Goal: Task Accomplishment & Management: Use online tool/utility

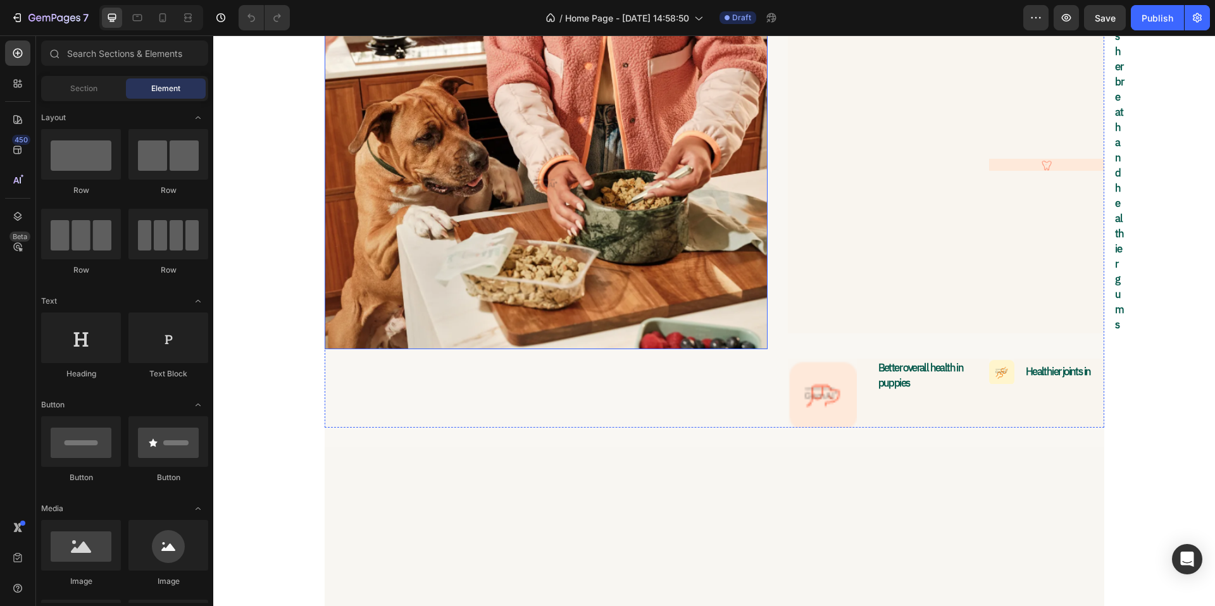
scroll to position [6321, 0]
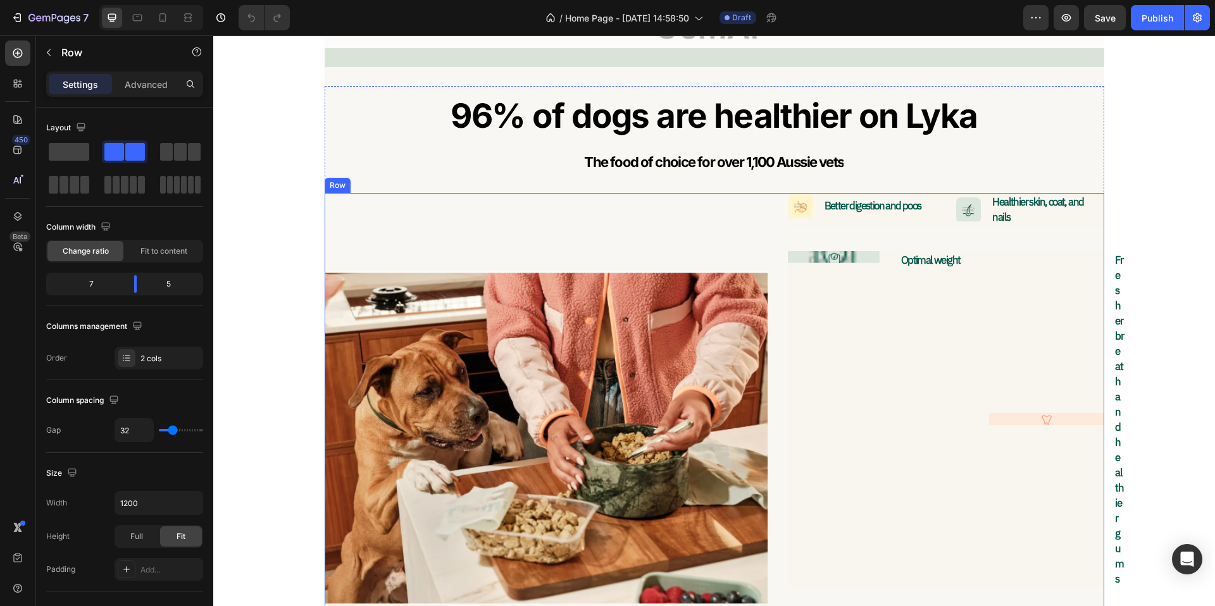
click at [657, 227] on div "Image" at bounding box center [546, 437] width 443 height 489
click at [401, 182] on icon at bounding box center [402, 181] width 10 height 10
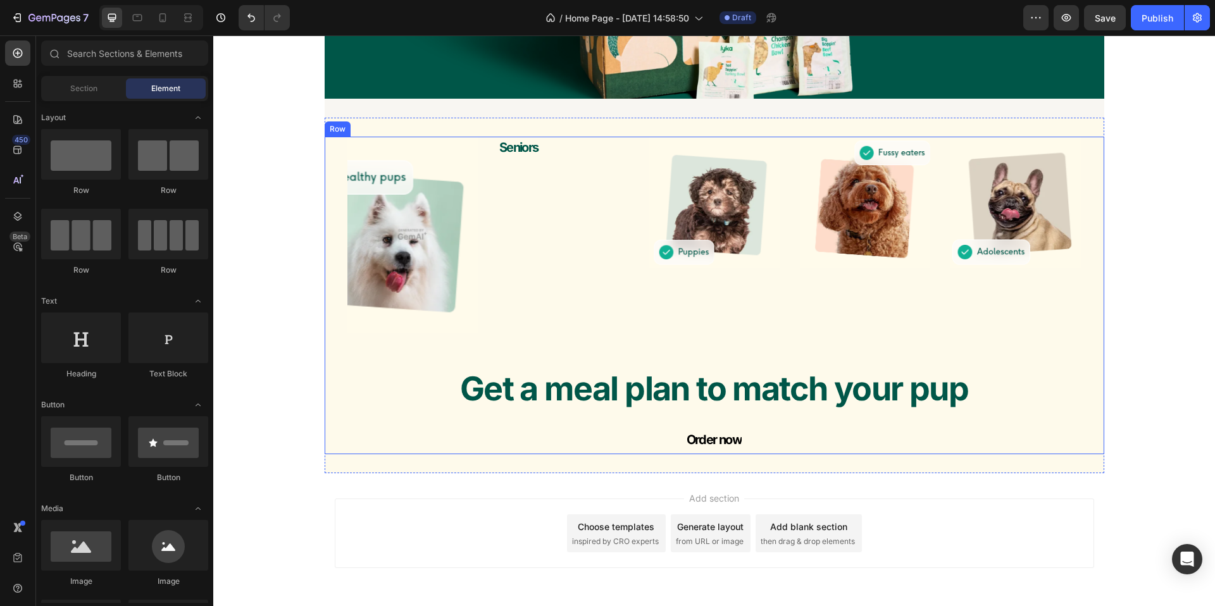
scroll to position [6663, 0]
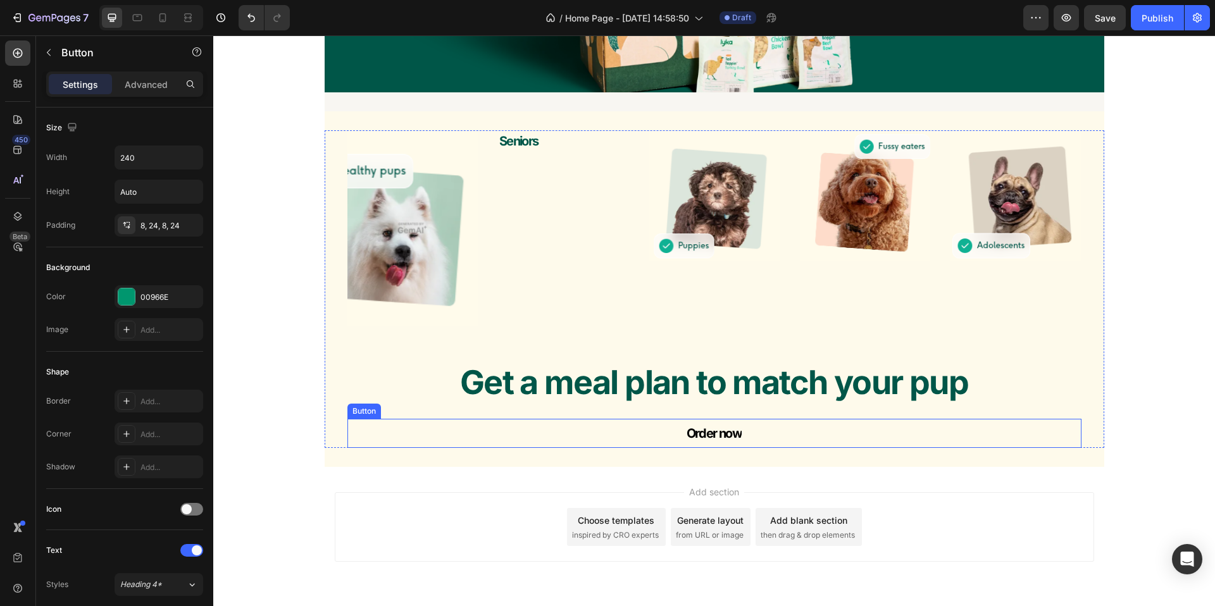
click at [546, 437] on div "Order now Button" at bounding box center [714, 433] width 734 height 29
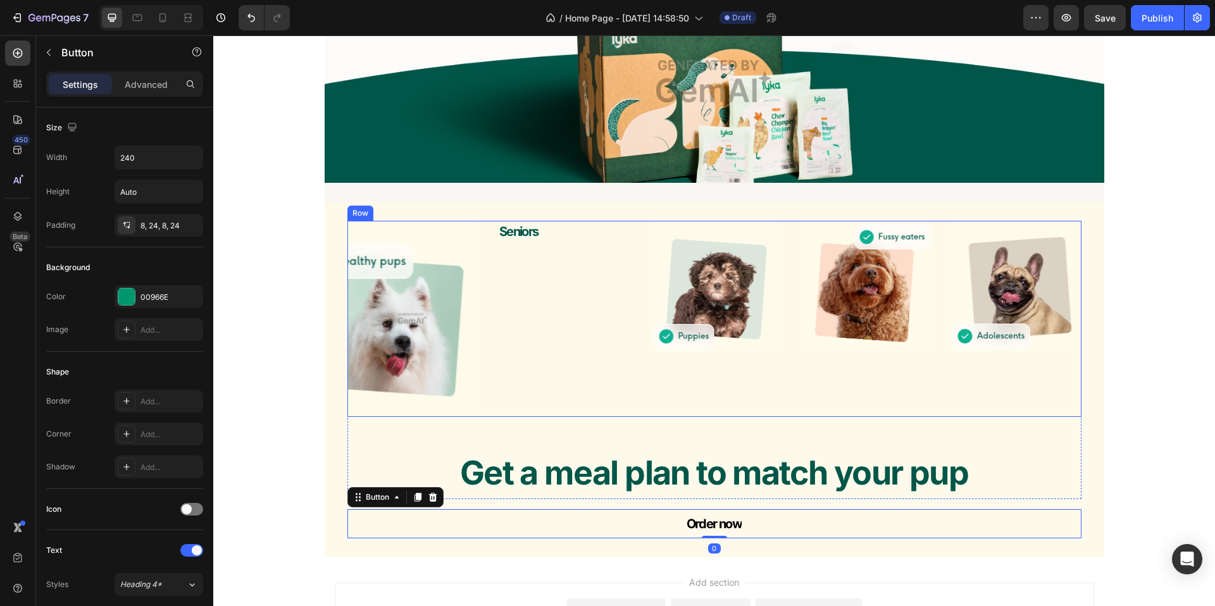
scroll to position [6552, 0]
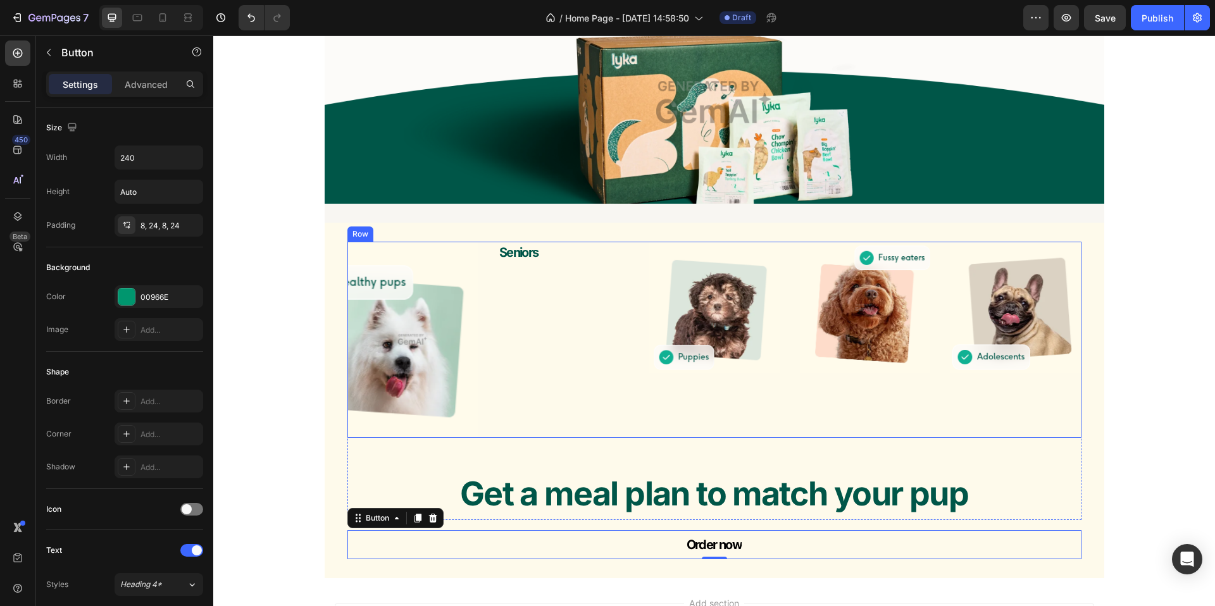
click at [530, 297] on div "Seniors Text Block" at bounding box center [563, 340] width 130 height 196
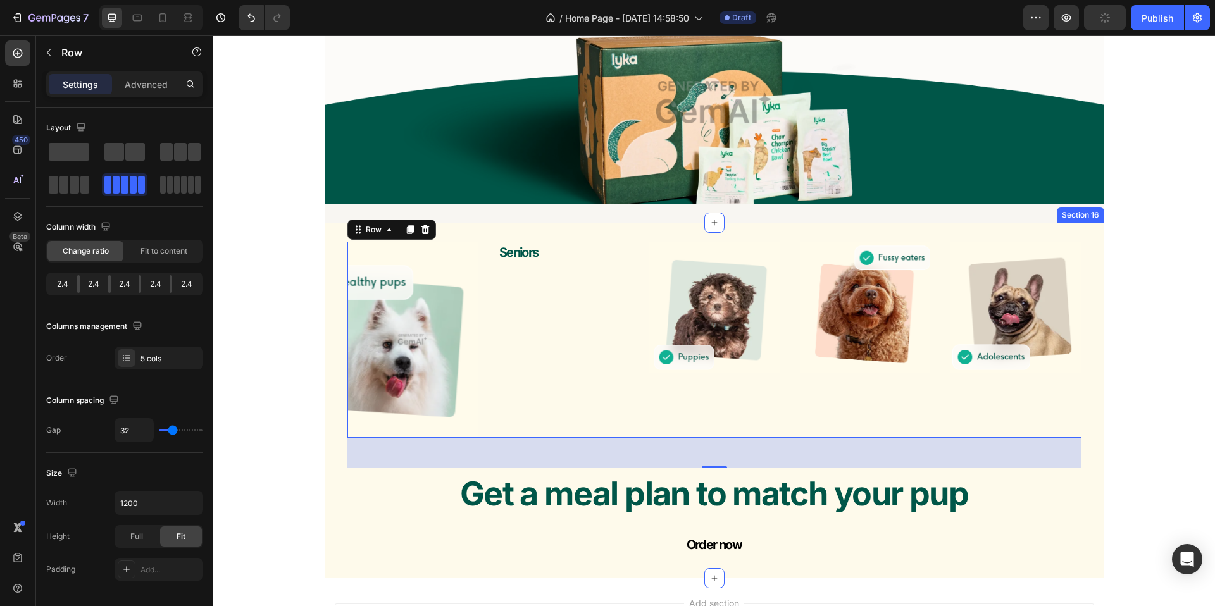
click at [532, 229] on div "Image Seniors Text Block Image Image Image Row 48 Get a meal plan to match your…" at bounding box center [715, 401] width 780 height 356
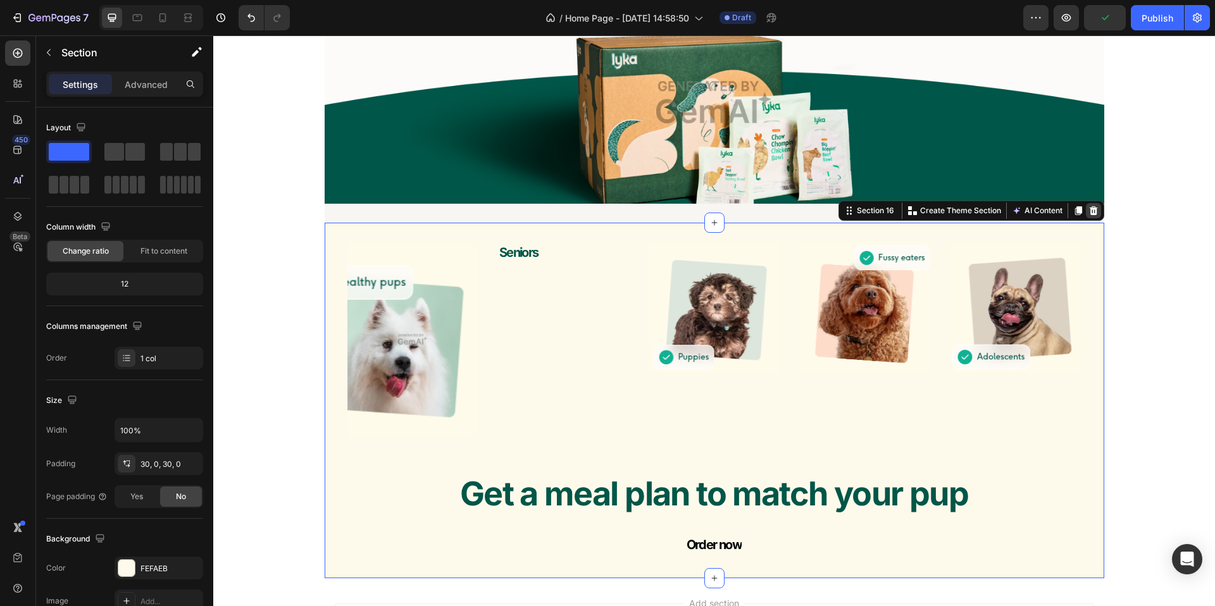
click at [1091, 214] on icon at bounding box center [1093, 210] width 8 height 9
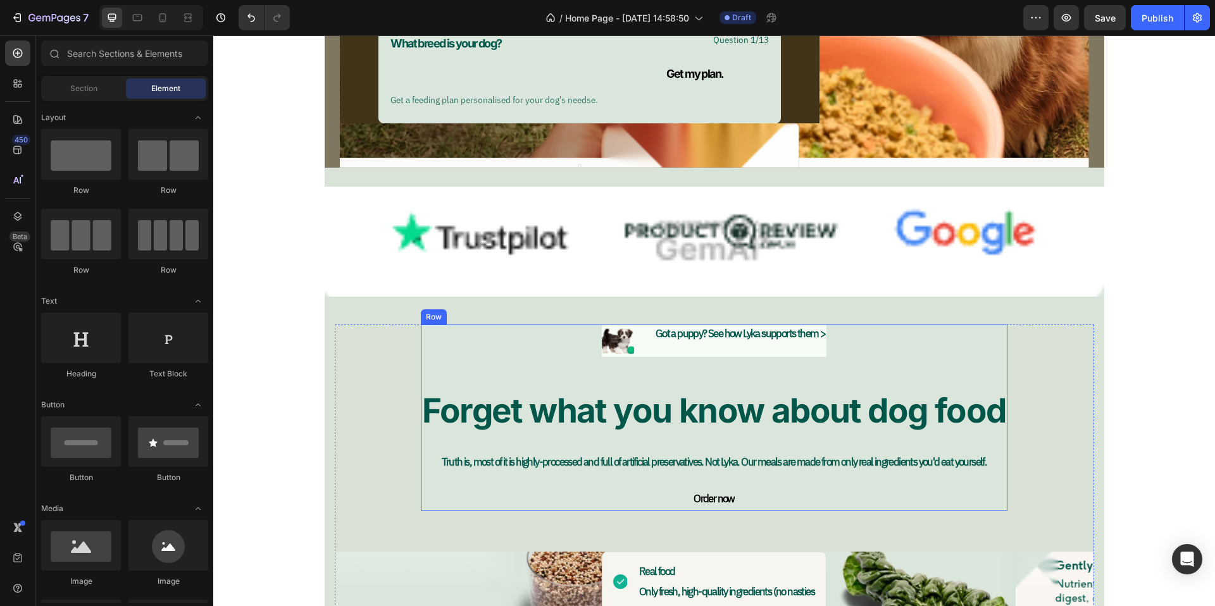
scroll to position [5272, 0]
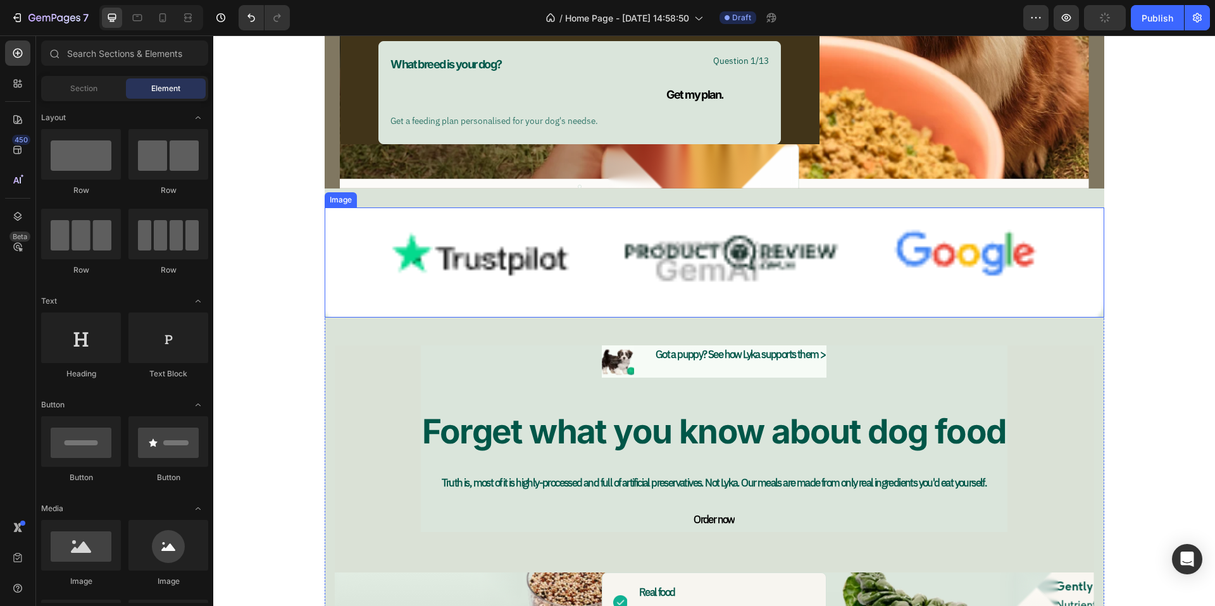
click at [468, 228] on img at bounding box center [715, 263] width 780 height 111
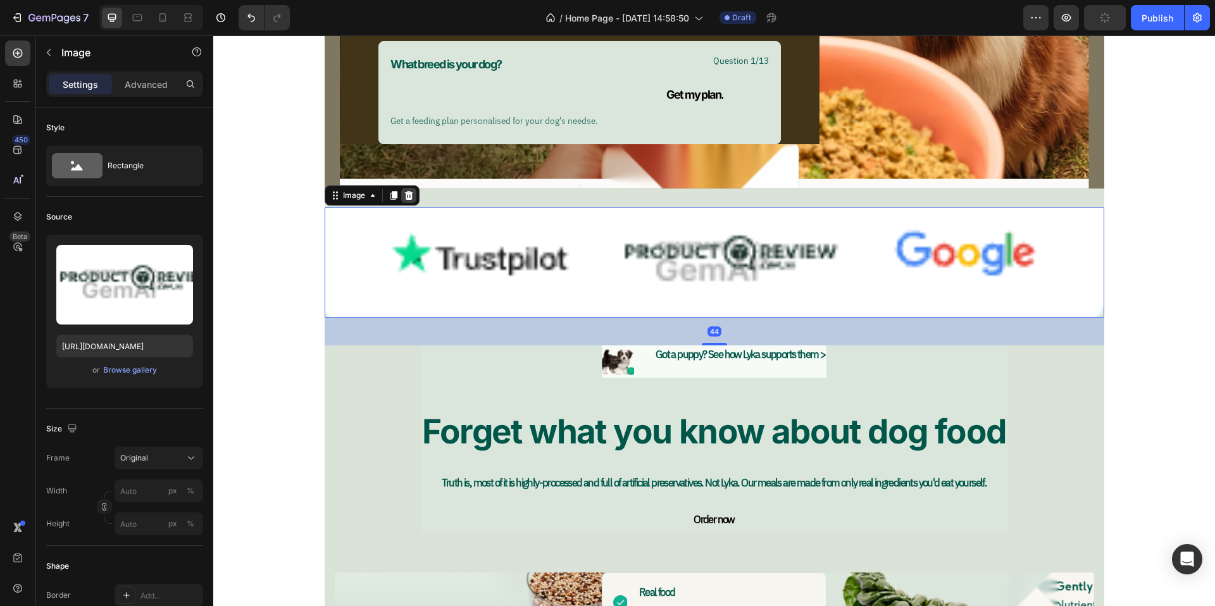
click at [408, 195] on icon at bounding box center [409, 195] width 10 height 10
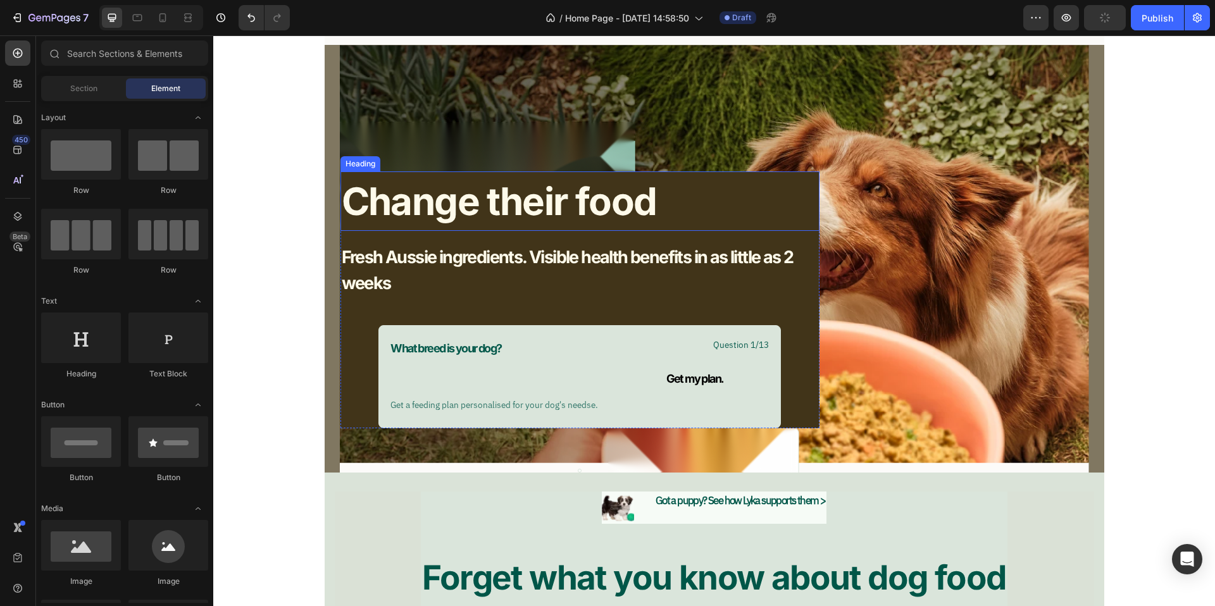
scroll to position [4941, 0]
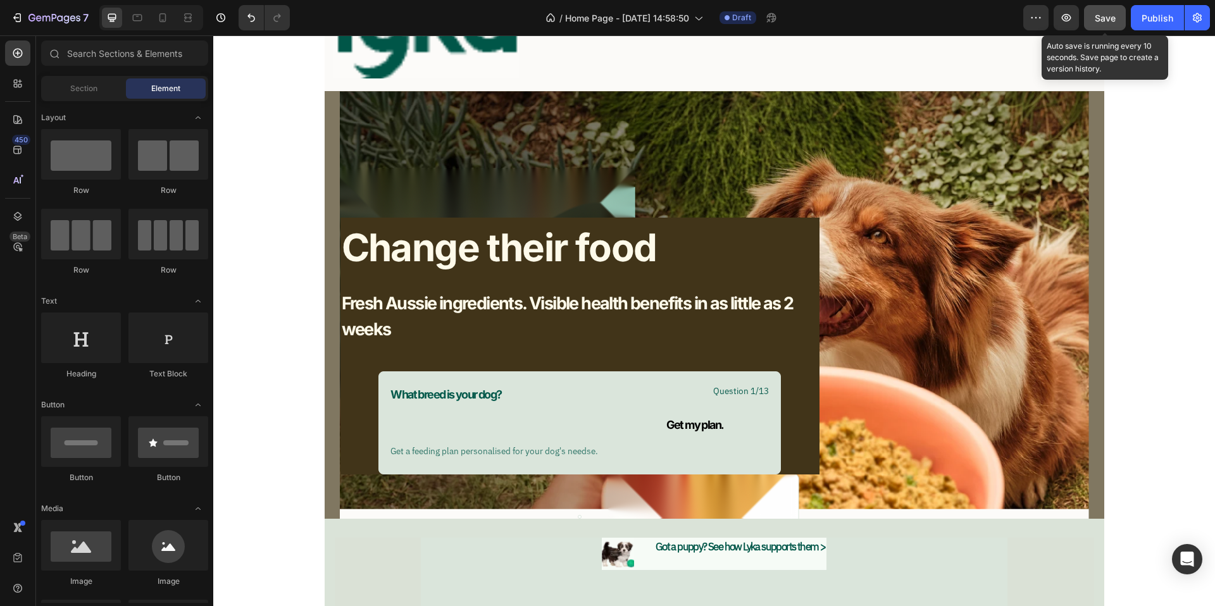
click at [1111, 15] on span "Save" at bounding box center [1105, 18] width 21 height 11
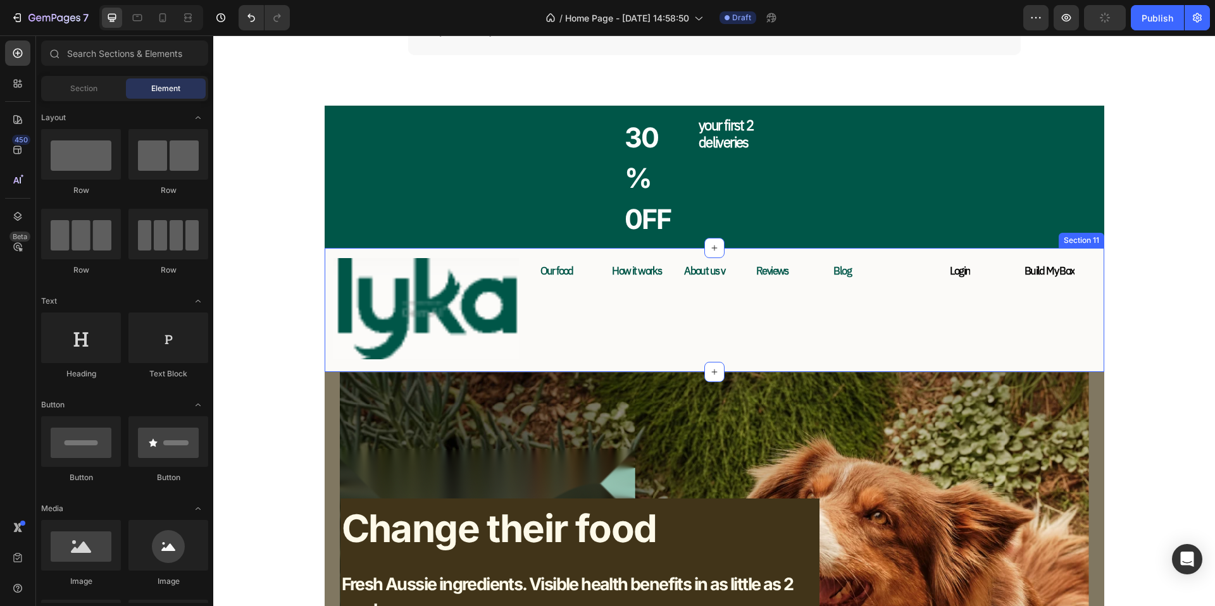
scroll to position [4631, 0]
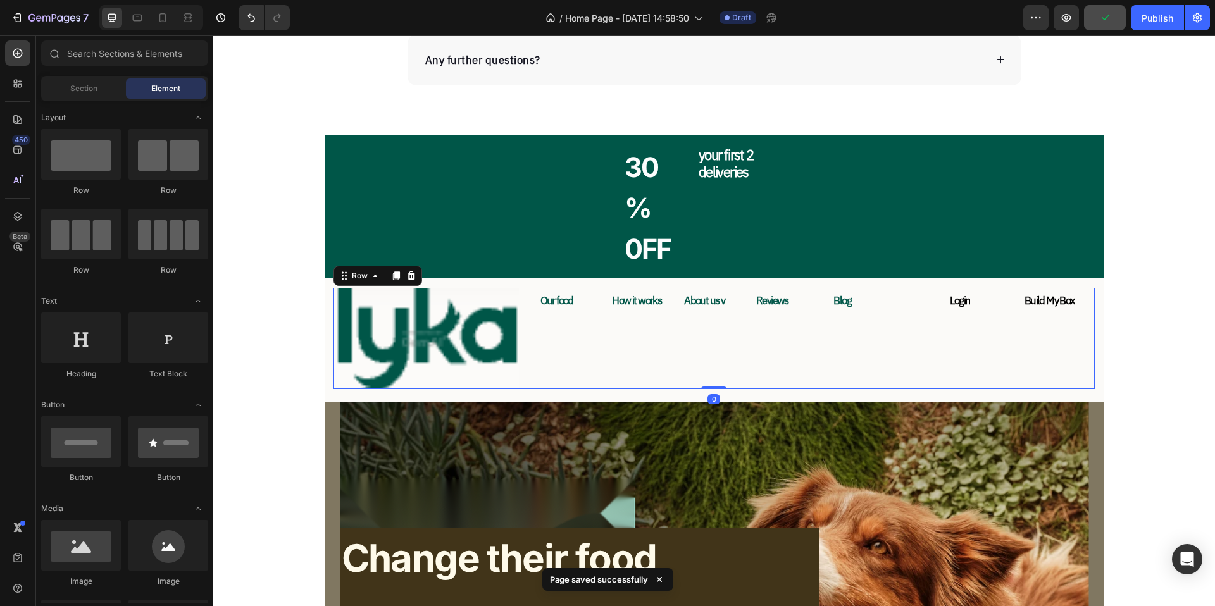
click at [592, 338] on div "Our food Text Block How it works Text Block About us v Text Block Reviews Text …" at bounding box center [817, 338] width 556 height 101
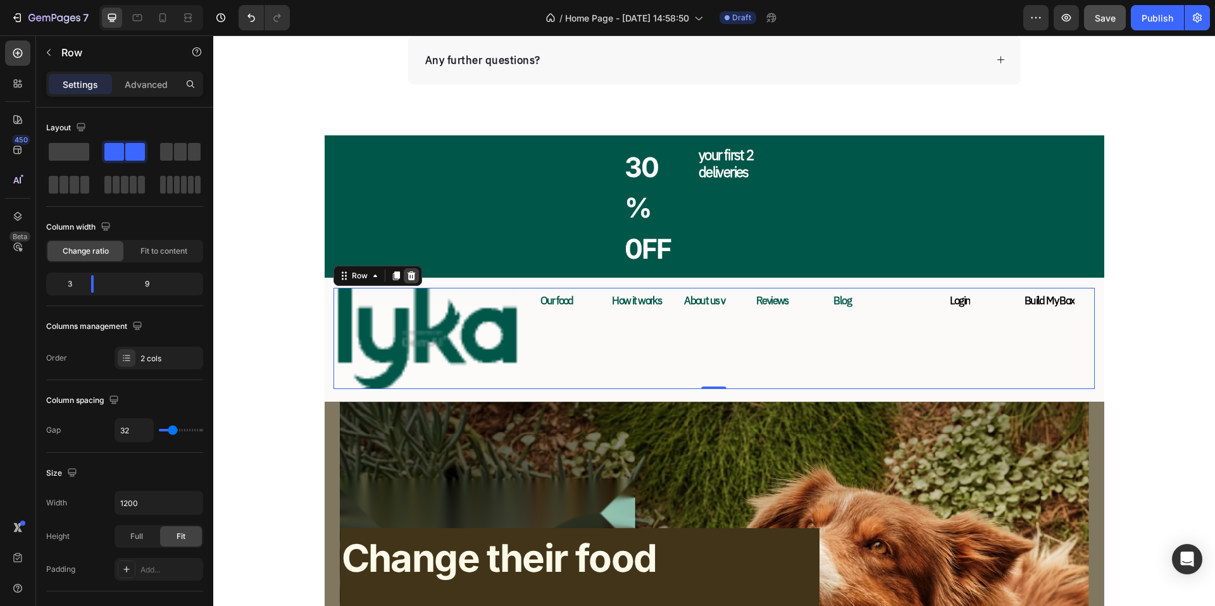
click at [406, 278] on icon at bounding box center [411, 276] width 10 height 10
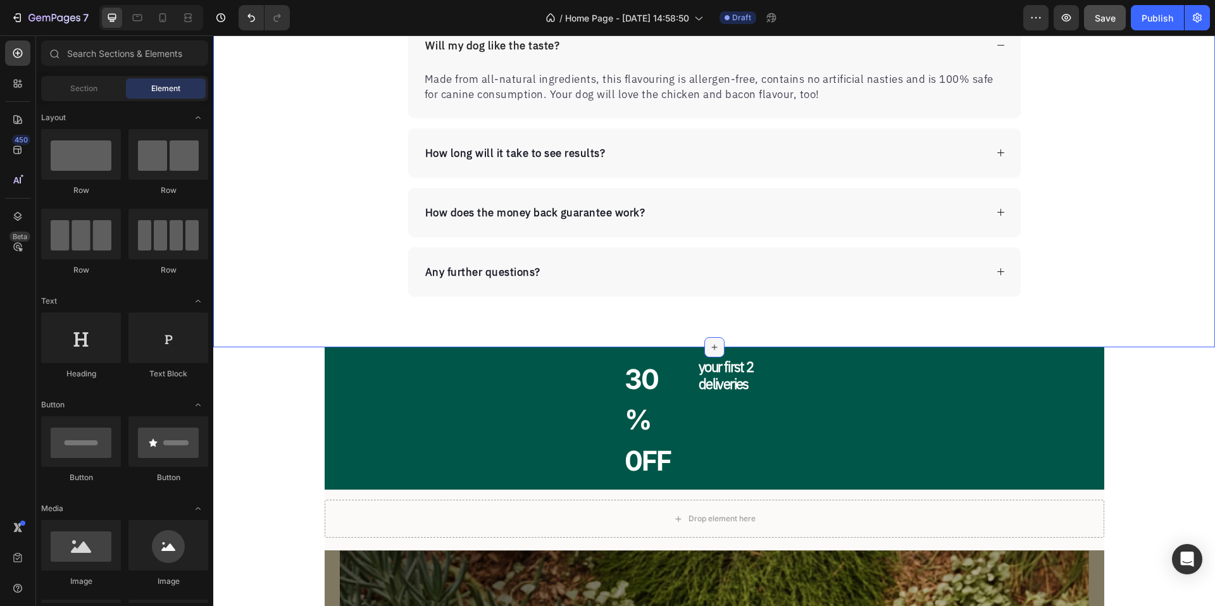
scroll to position [4412, 0]
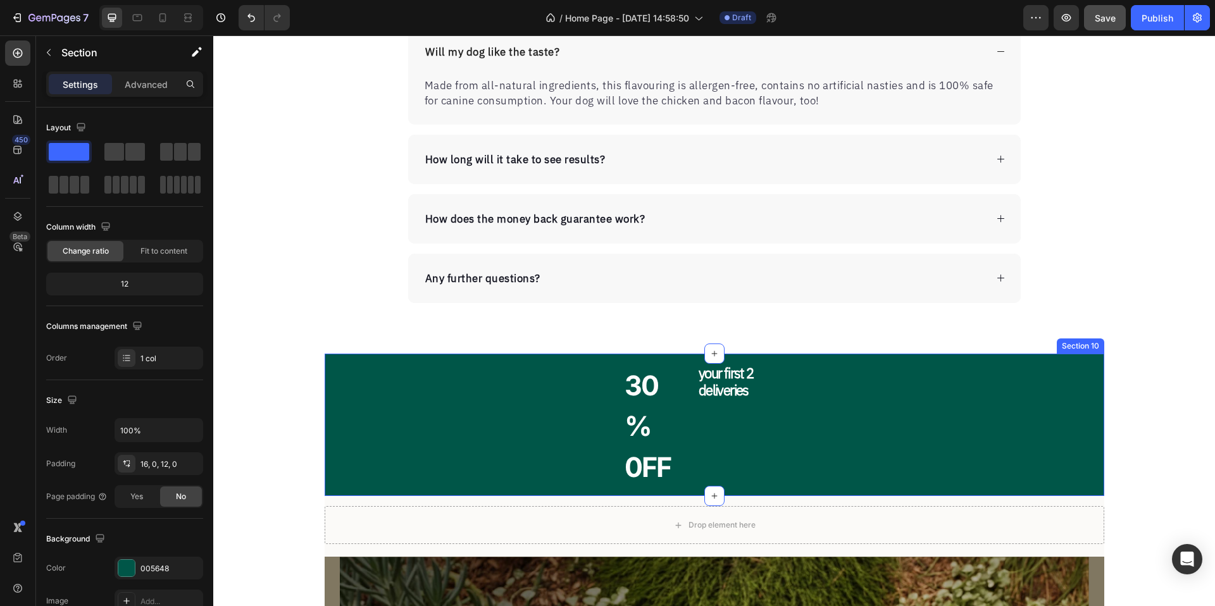
click at [885, 434] on div "30% 0FF Heading your first 2 deliveries Text Block Row" at bounding box center [715, 426] width 780 height 125
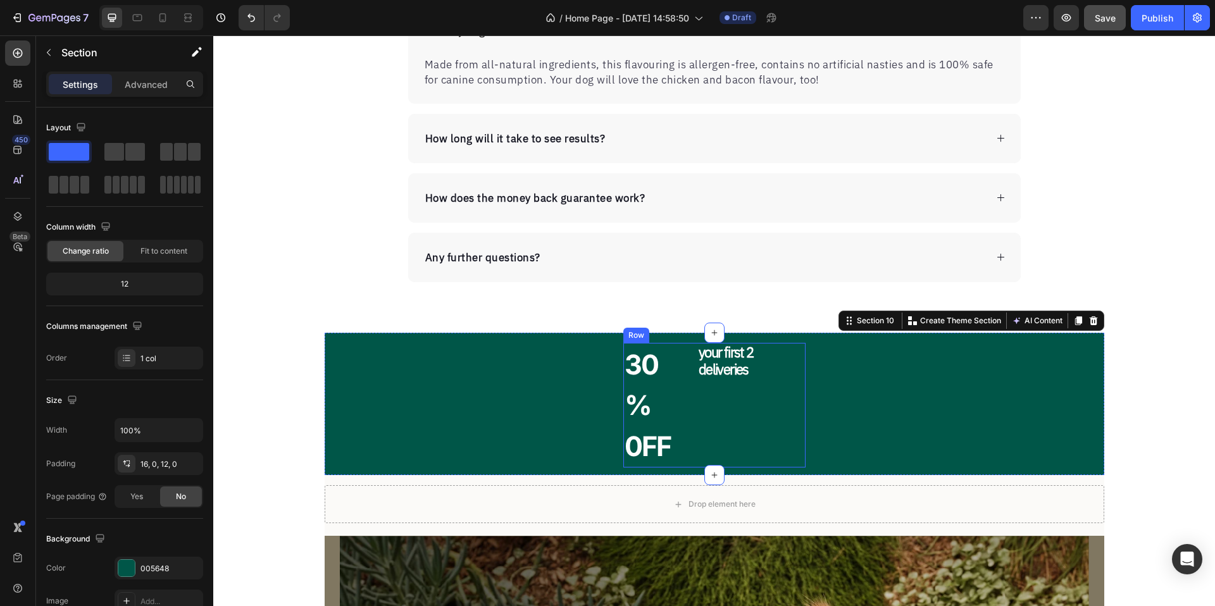
scroll to position [4435, 0]
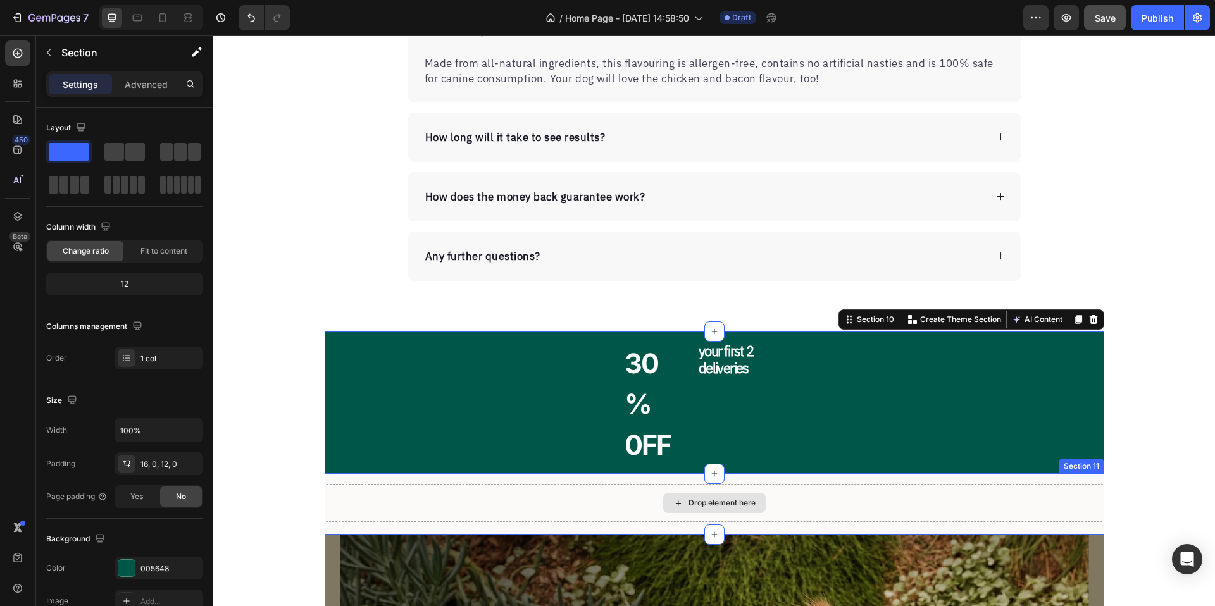
click at [837, 495] on div "Drop element here" at bounding box center [715, 503] width 780 height 38
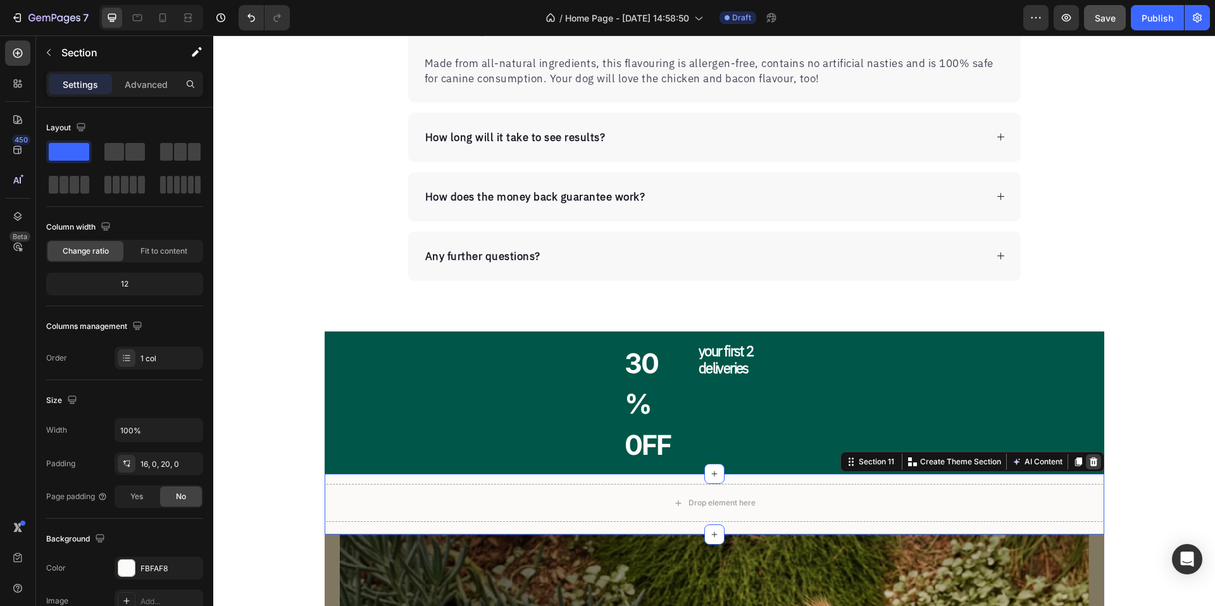
click at [1088, 463] on icon at bounding box center [1093, 462] width 10 height 10
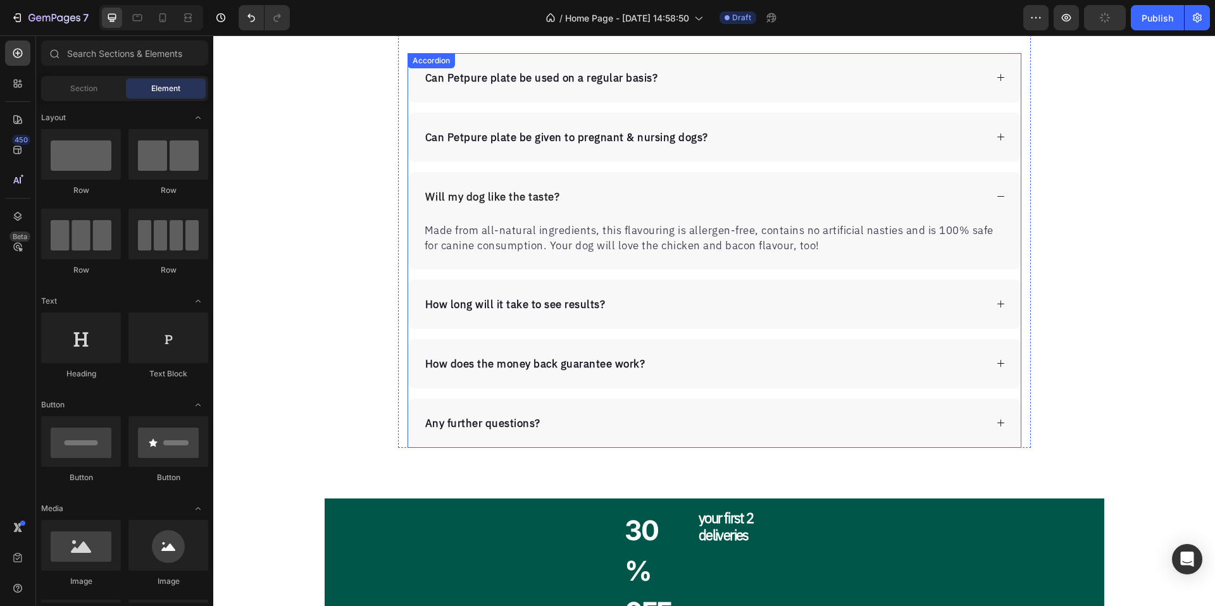
scroll to position [4011, 0]
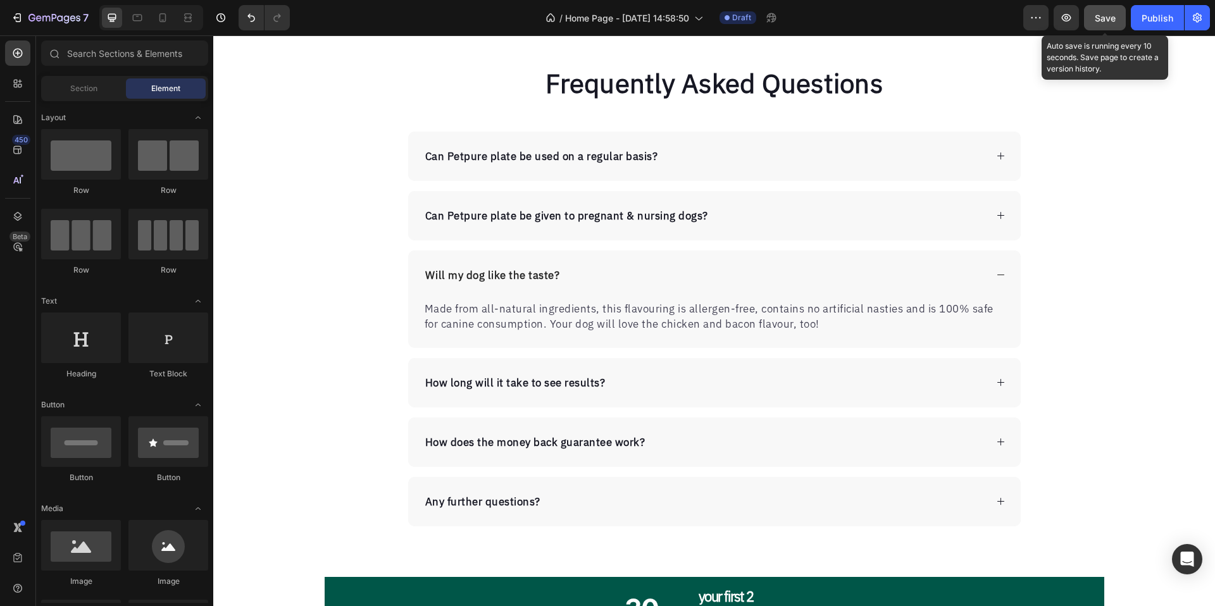
click at [1115, 15] on span "Save" at bounding box center [1105, 18] width 21 height 11
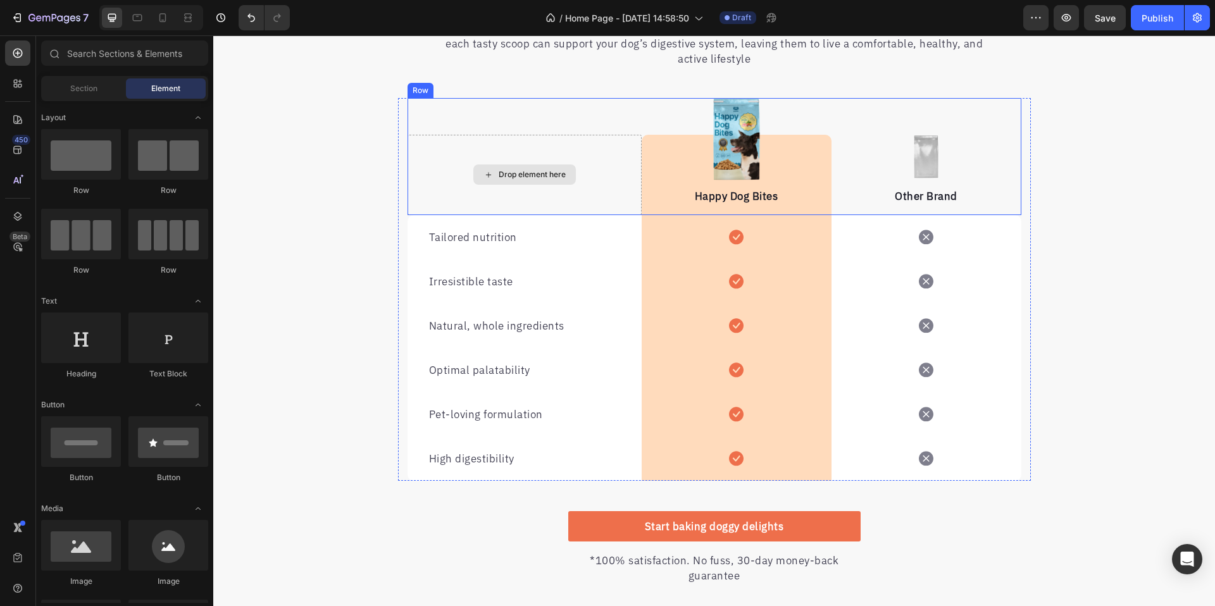
scroll to position [2982, 0]
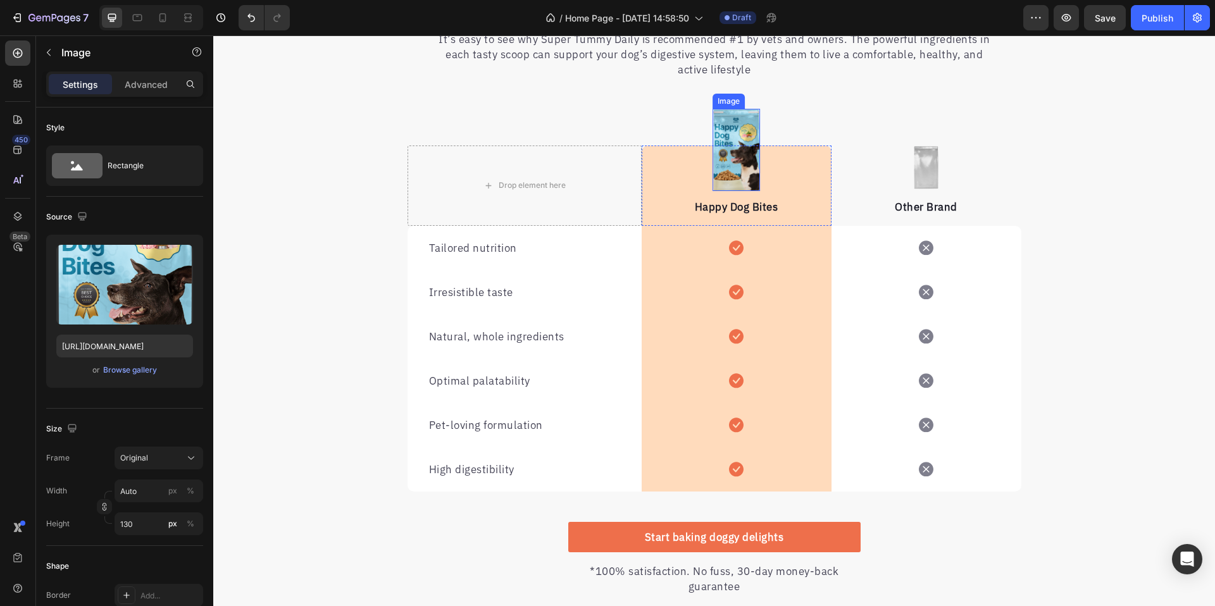
click at [740, 120] on img at bounding box center [737, 150] width 48 height 82
click at [327, 136] on div "We’re a whole different breed. Heading It’s easy to see why Super Tummy Daily i…" at bounding box center [714, 290] width 1002 height 611
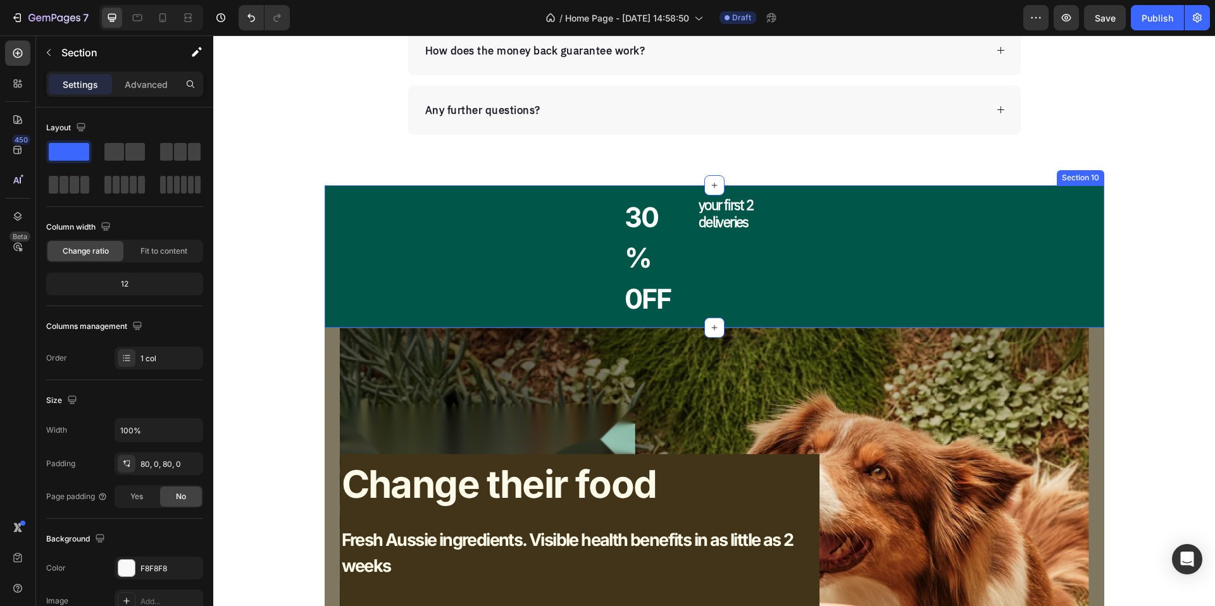
scroll to position [4581, 0]
click at [697, 245] on div "your first 2 deliveries Text Block" at bounding box center [751, 258] width 108 height 125
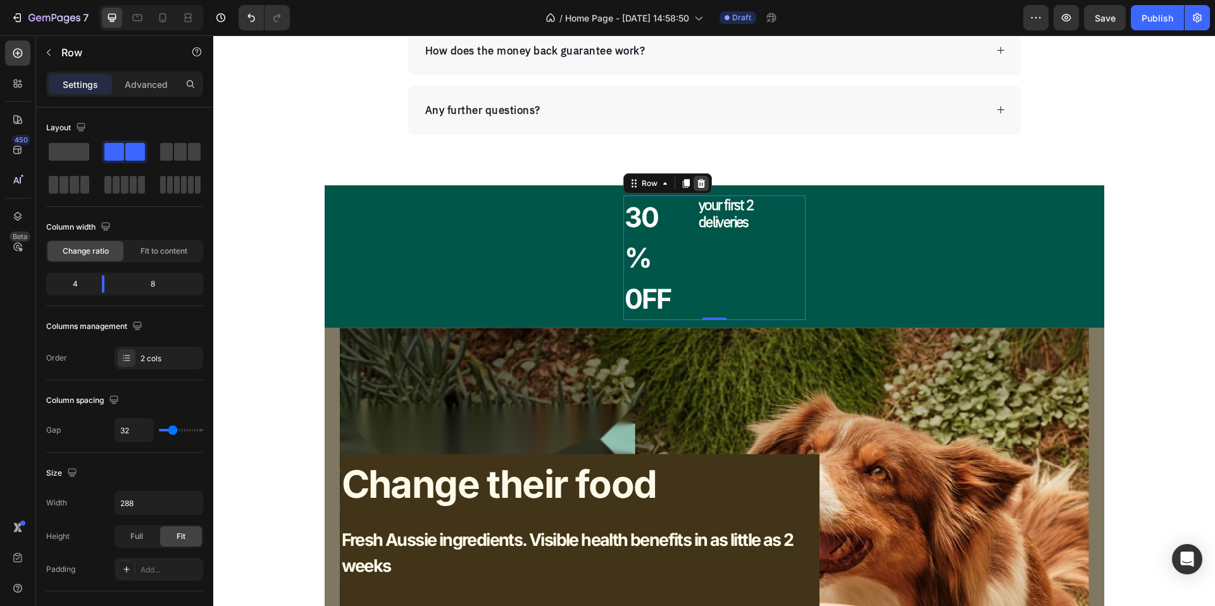
click at [697, 185] on icon at bounding box center [701, 183] width 8 height 9
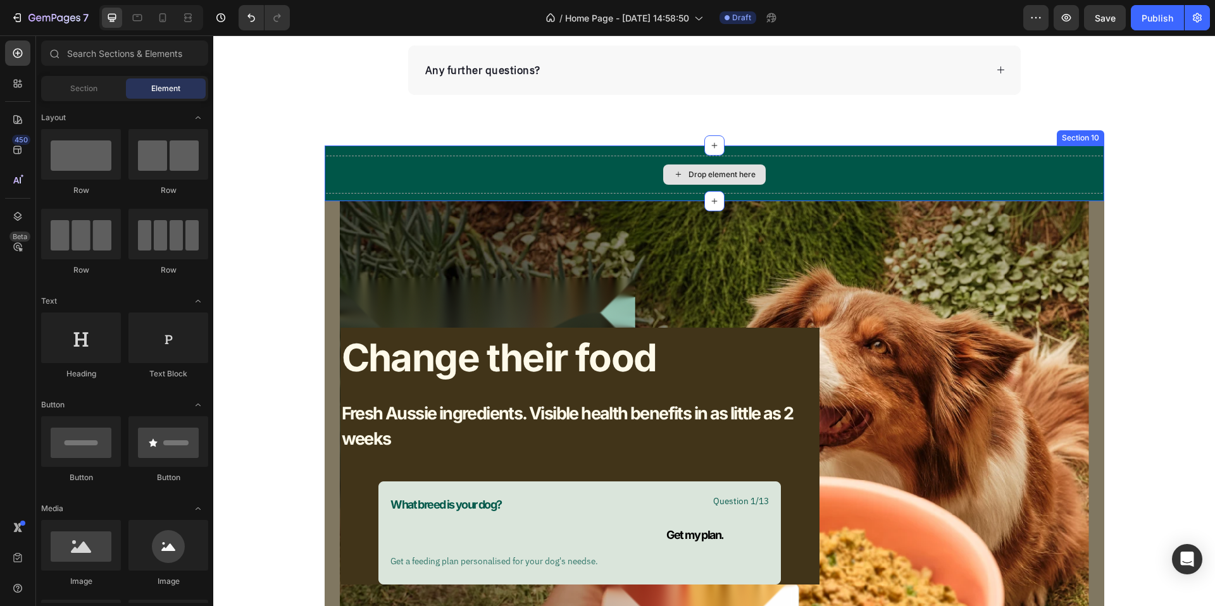
scroll to position [4687, 0]
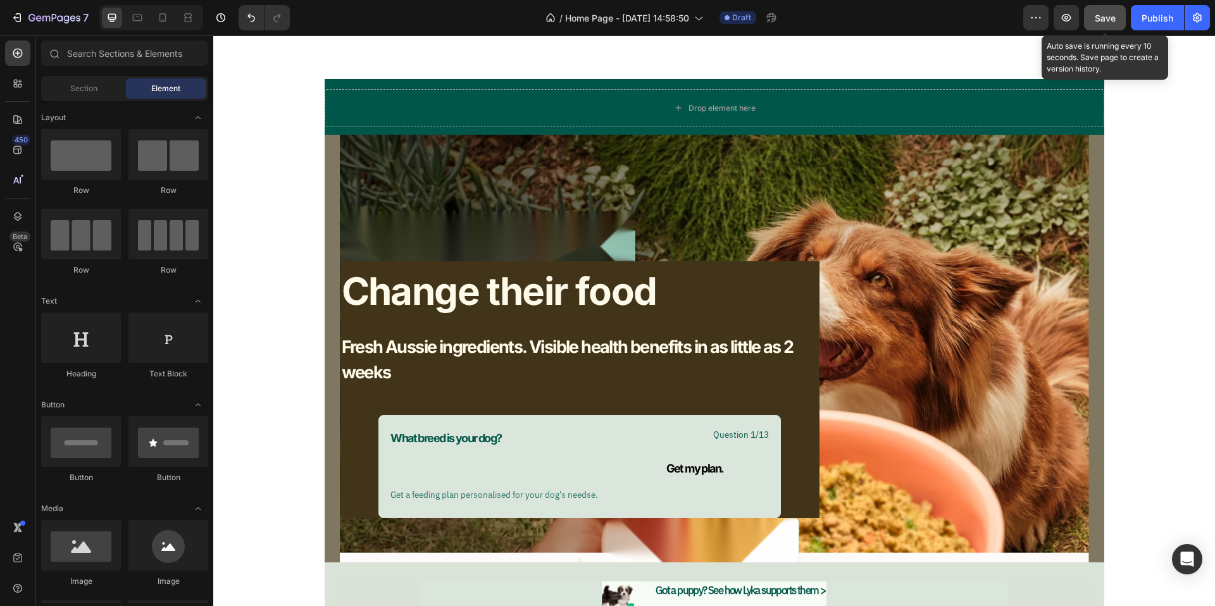
click at [1105, 18] on span "Save" at bounding box center [1105, 18] width 21 height 11
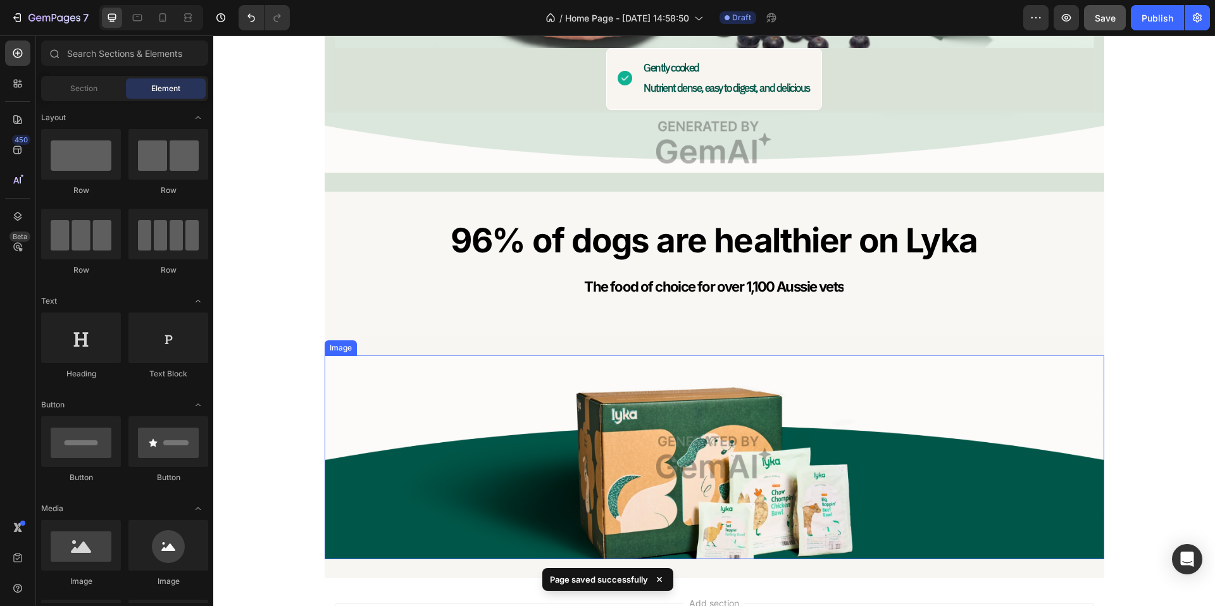
scroll to position [6001, 0]
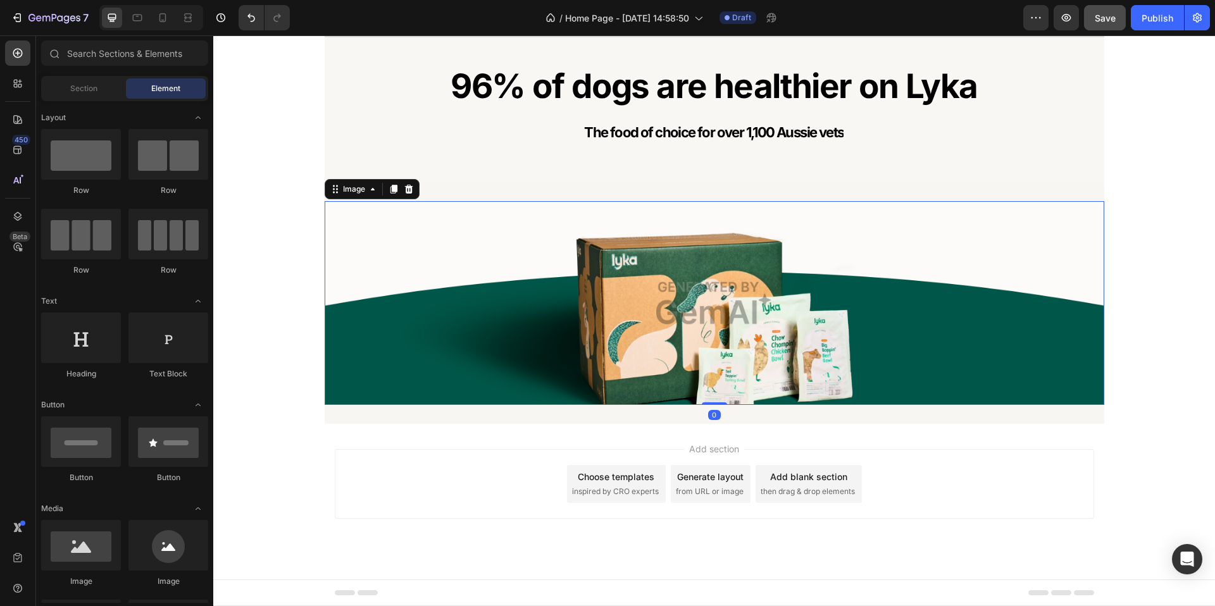
click at [388, 250] on img at bounding box center [715, 303] width 780 height 204
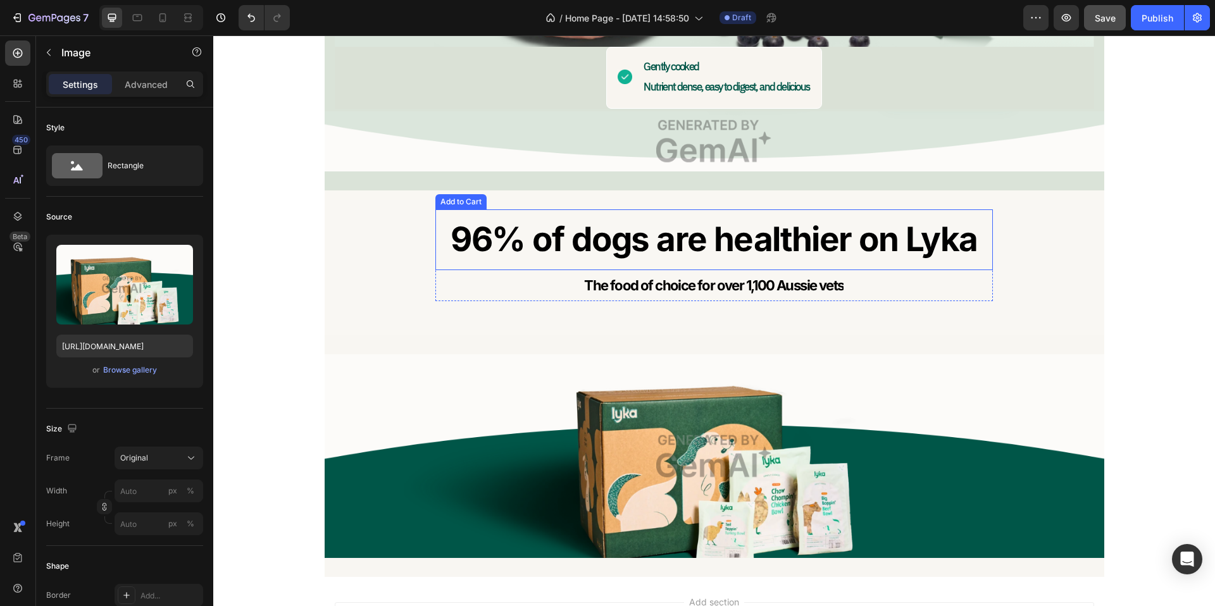
scroll to position [5836, 0]
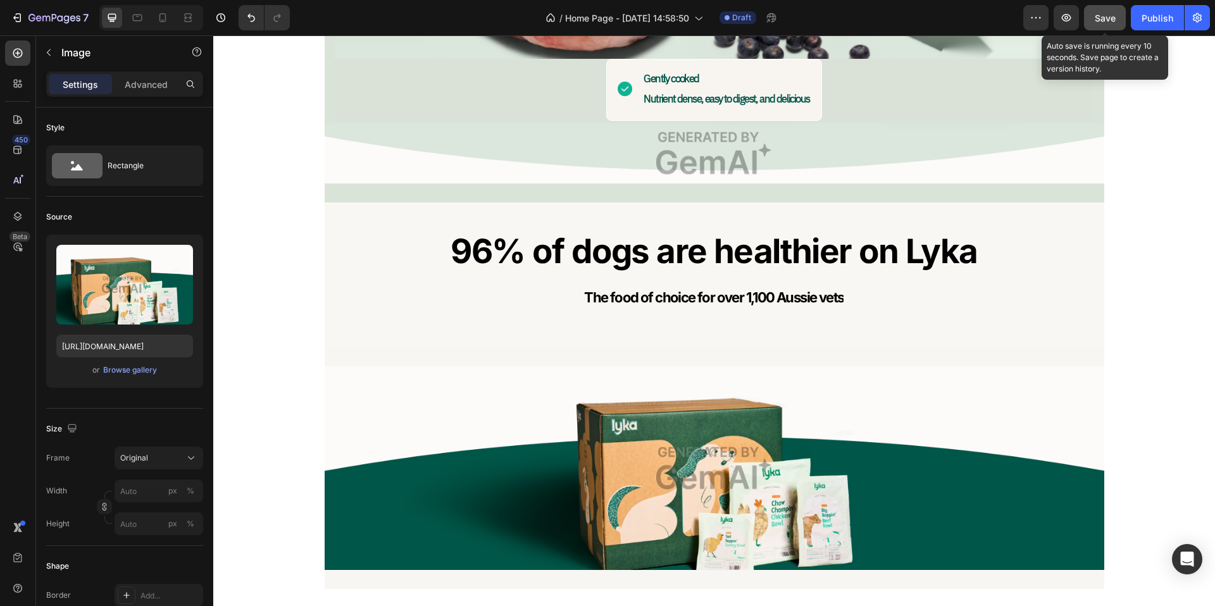
click at [1102, 15] on span "Save" at bounding box center [1105, 18] width 21 height 11
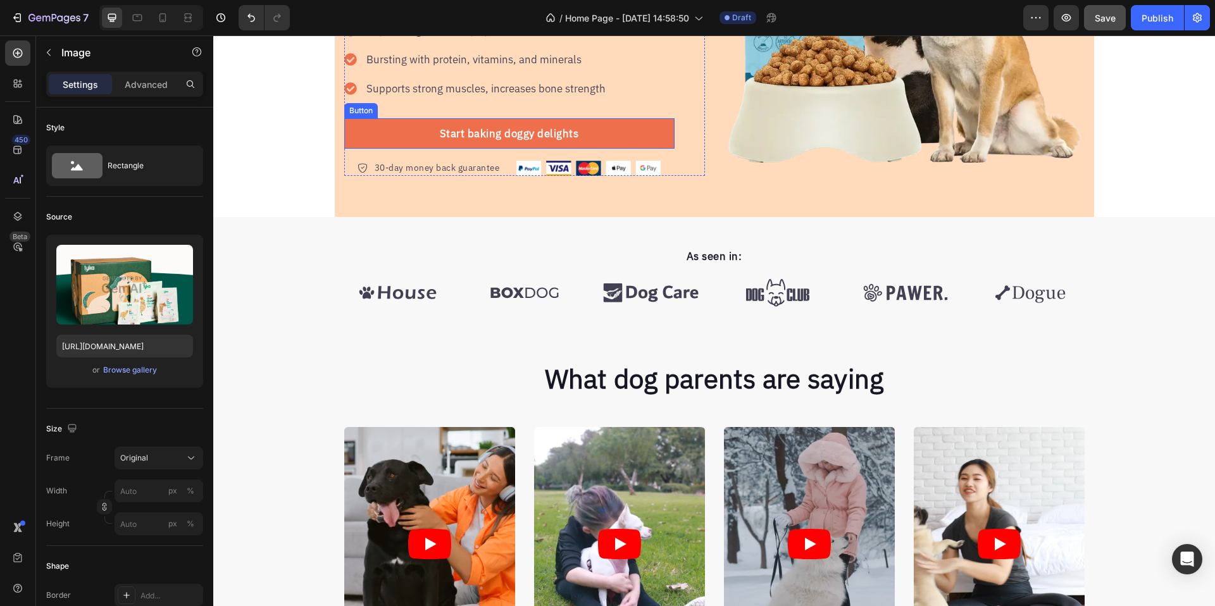
scroll to position [0, 0]
